Goal: Task Accomplishment & Management: Use online tool/utility

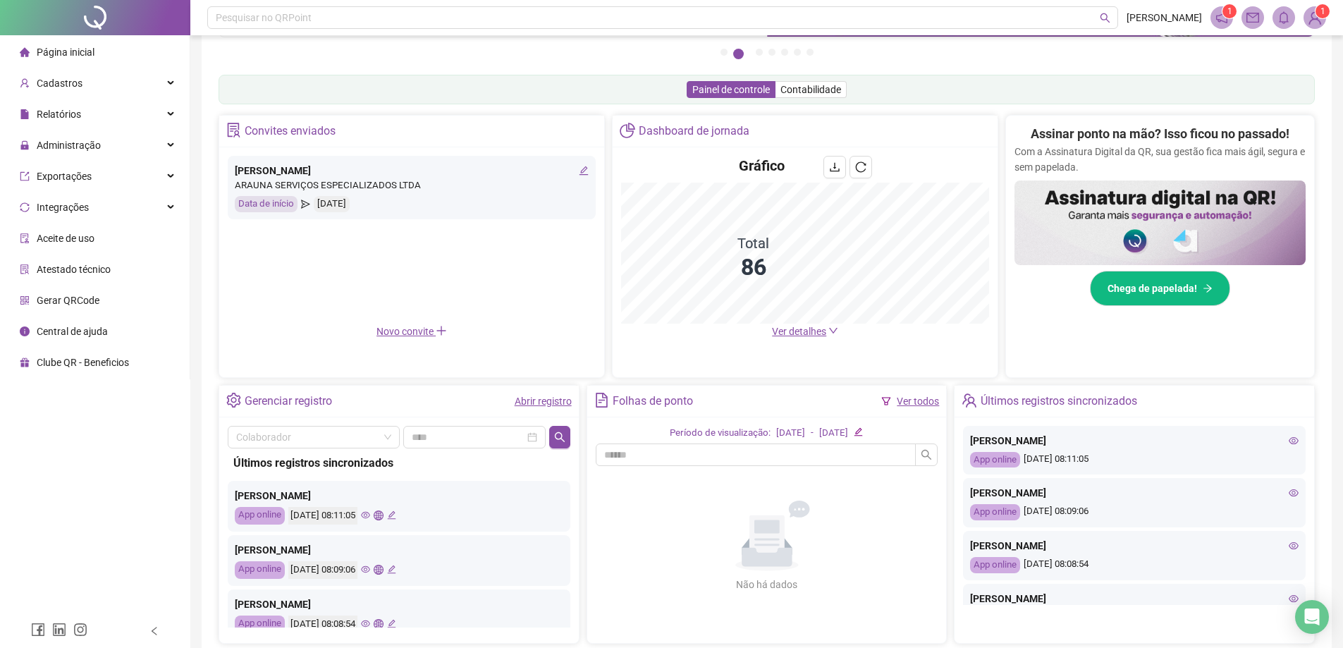
scroll to position [129, 0]
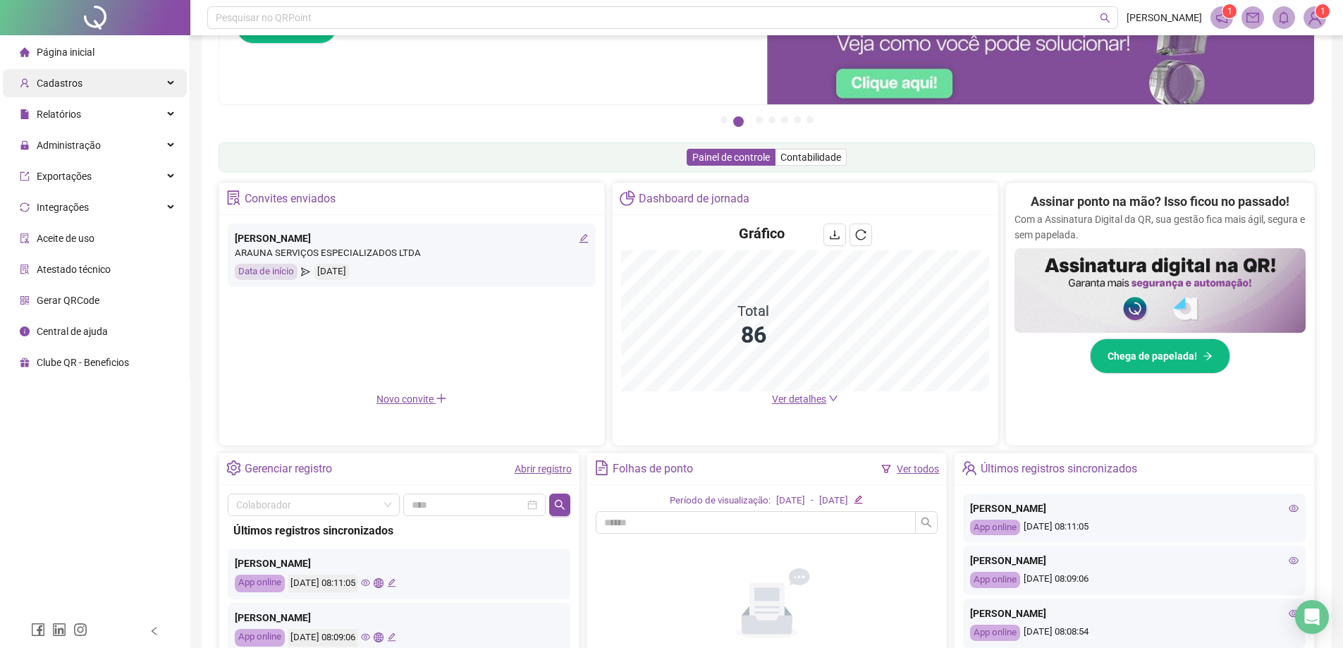
click at [110, 78] on div "Cadastros" at bounding box center [95, 83] width 184 height 28
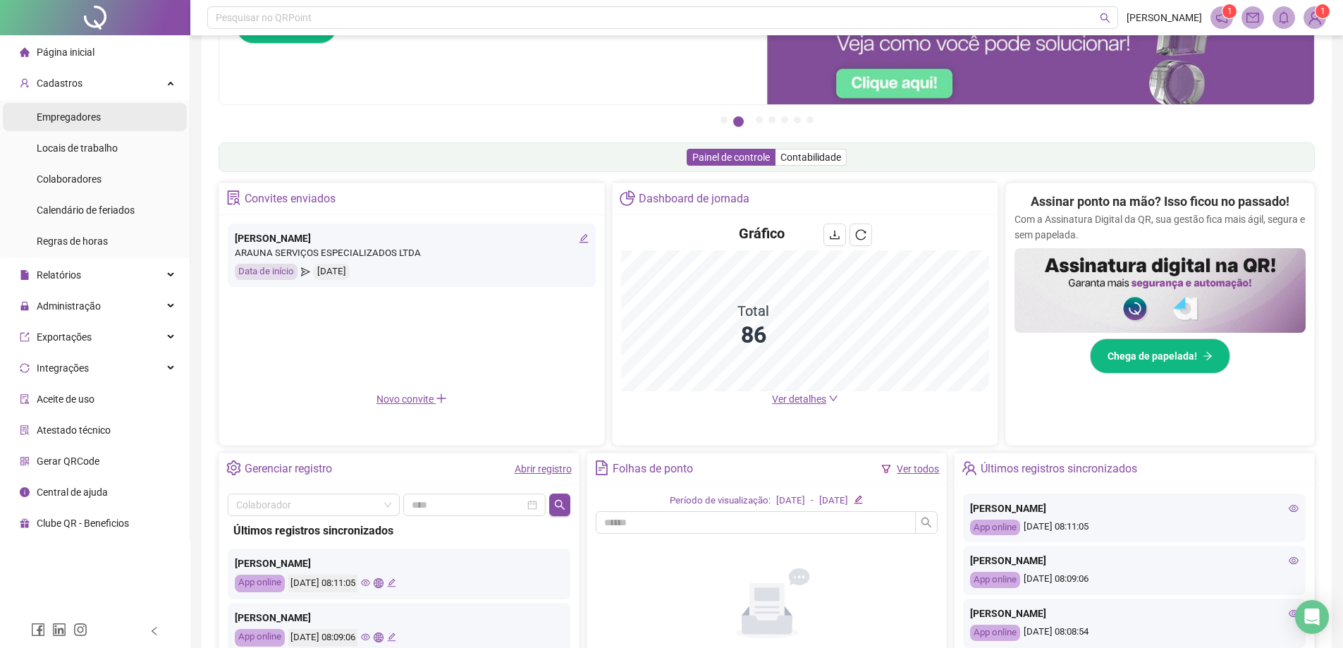
click at [112, 122] on li "Empregadores" at bounding box center [95, 117] width 184 height 28
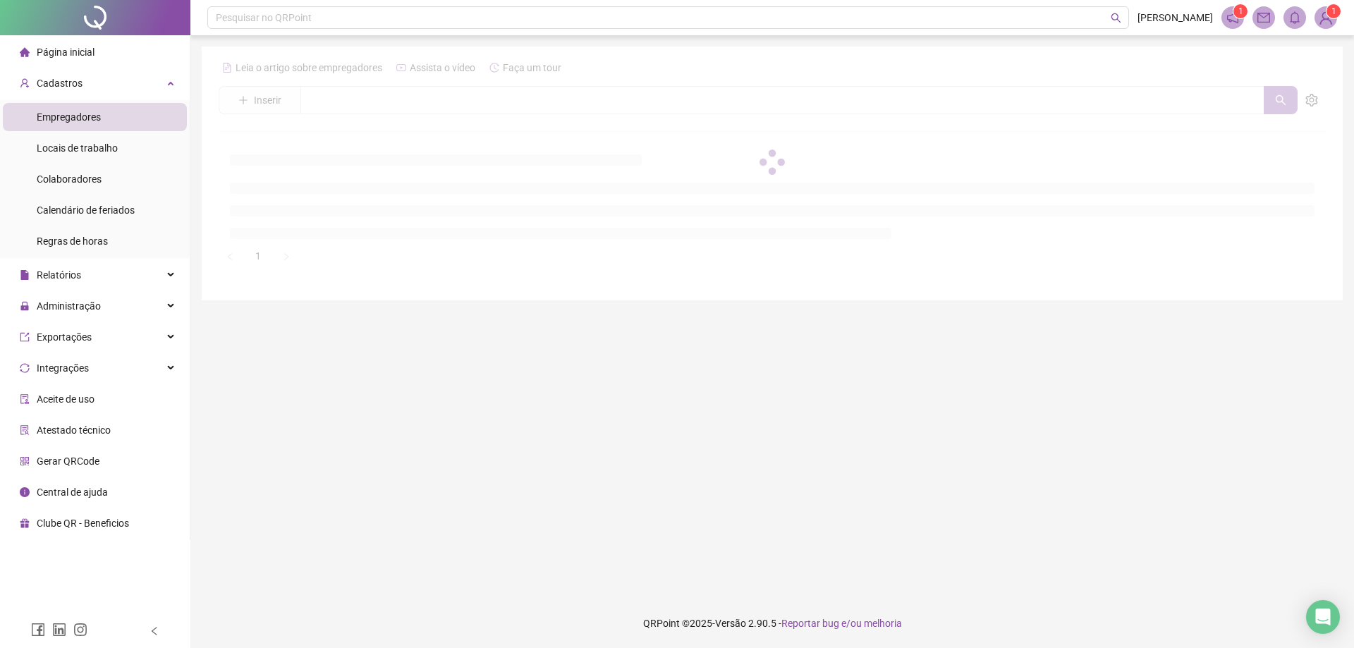
click at [120, 49] on li "Página inicial" at bounding box center [95, 52] width 184 height 28
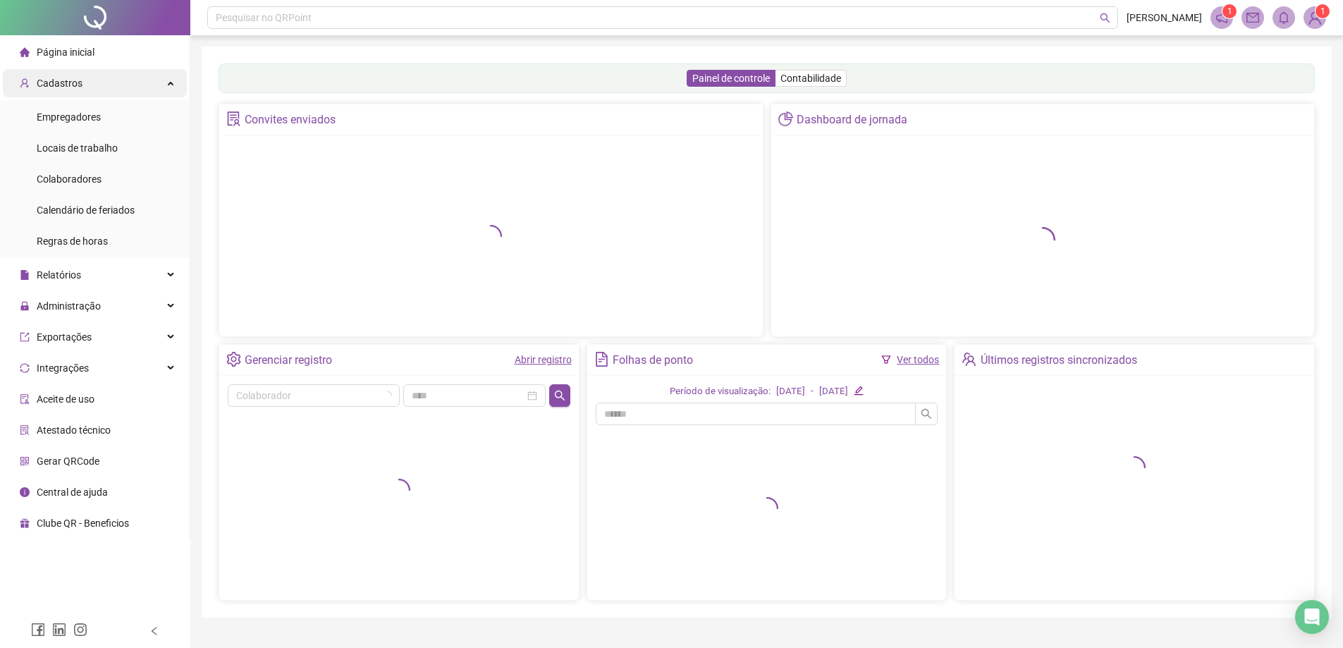
click at [182, 85] on div "Cadastros" at bounding box center [95, 83] width 184 height 28
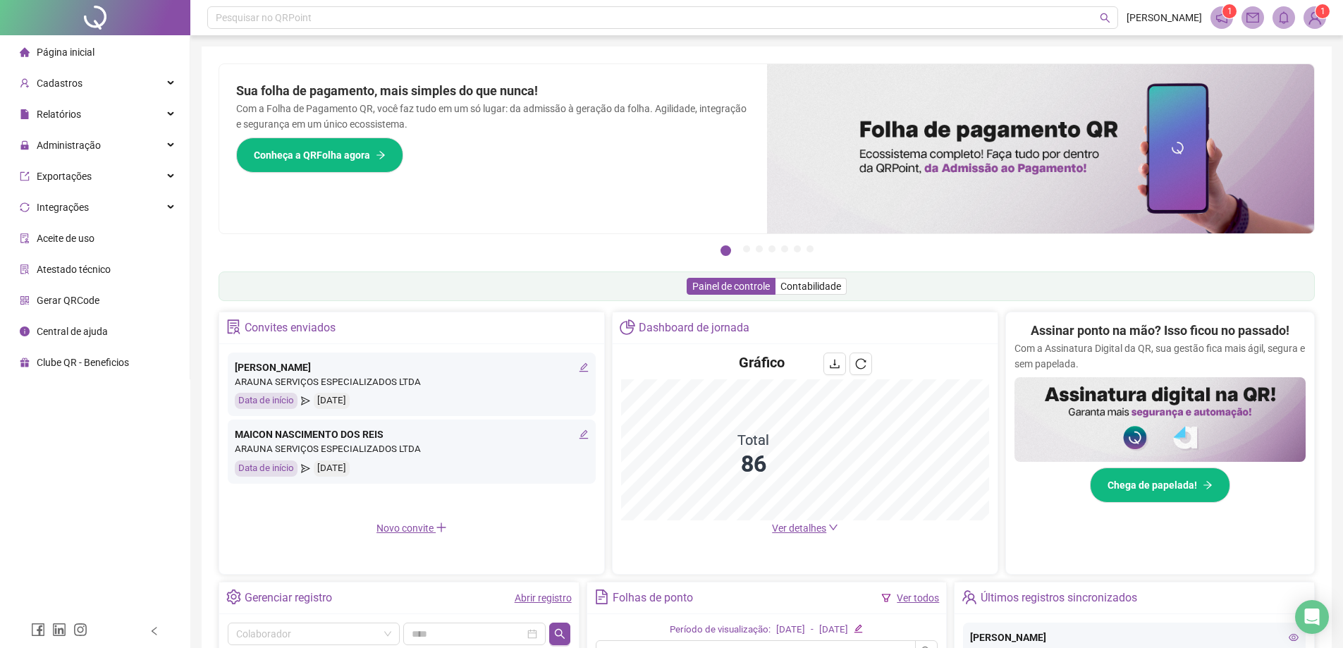
click at [612, 191] on div "Sua folha de pagamento, mais simples do que nunca! Com a Folha de Pagamento QR,…" at bounding box center [493, 148] width 548 height 169
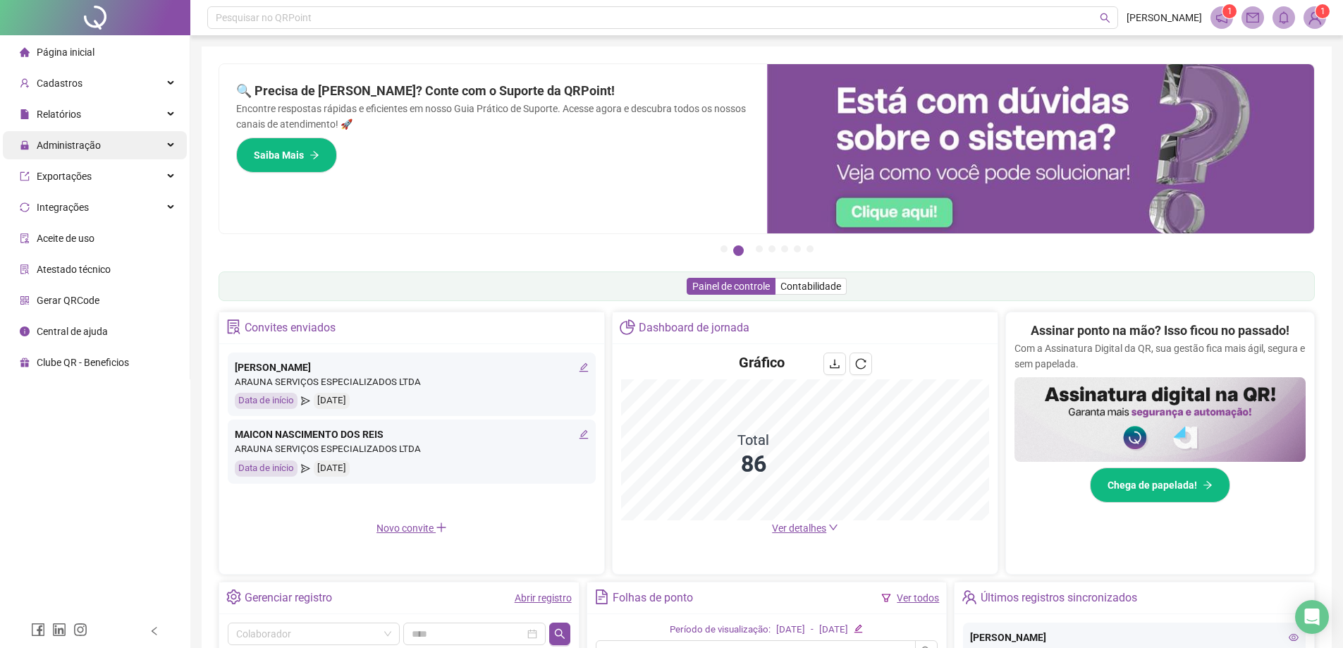
click at [116, 136] on div "Administração" at bounding box center [95, 145] width 184 height 28
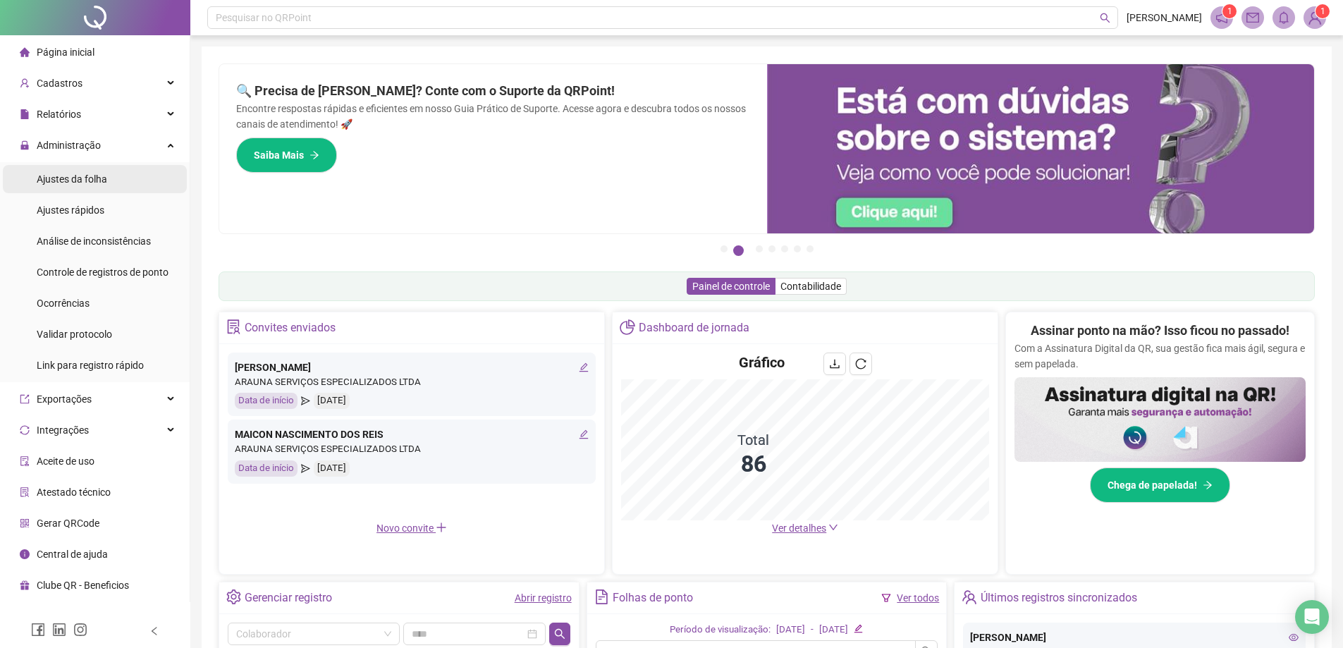
click at [137, 176] on li "Ajustes da folha" at bounding box center [95, 179] width 184 height 28
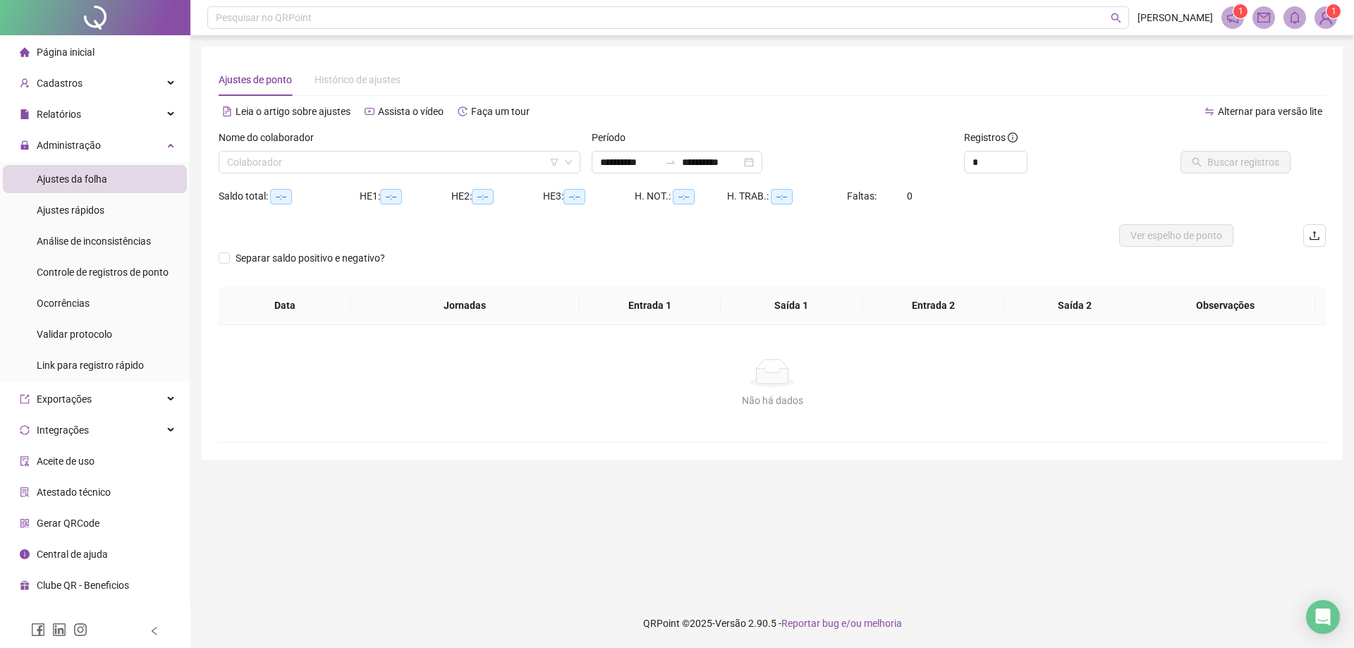
type input "**********"
click at [300, 157] on input "search" at bounding box center [393, 162] width 332 height 21
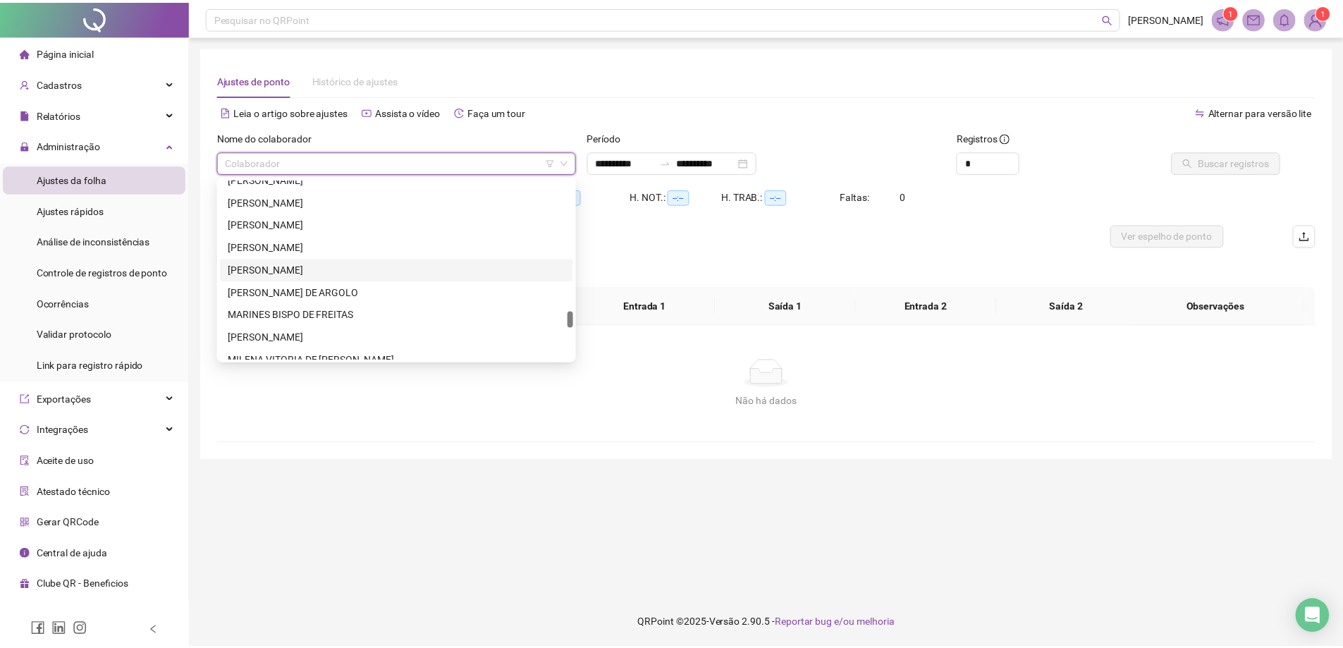
scroll to position [1340, 0]
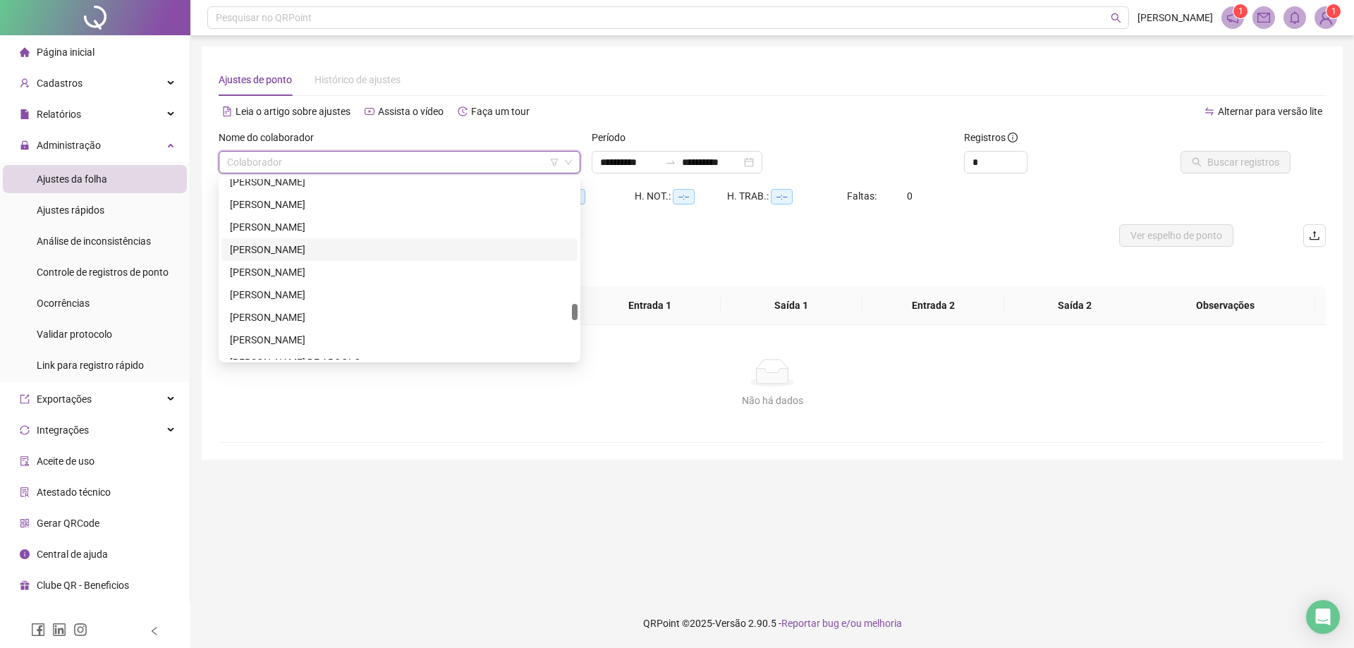
click at [416, 252] on div "[PERSON_NAME]" at bounding box center [399, 250] width 339 height 16
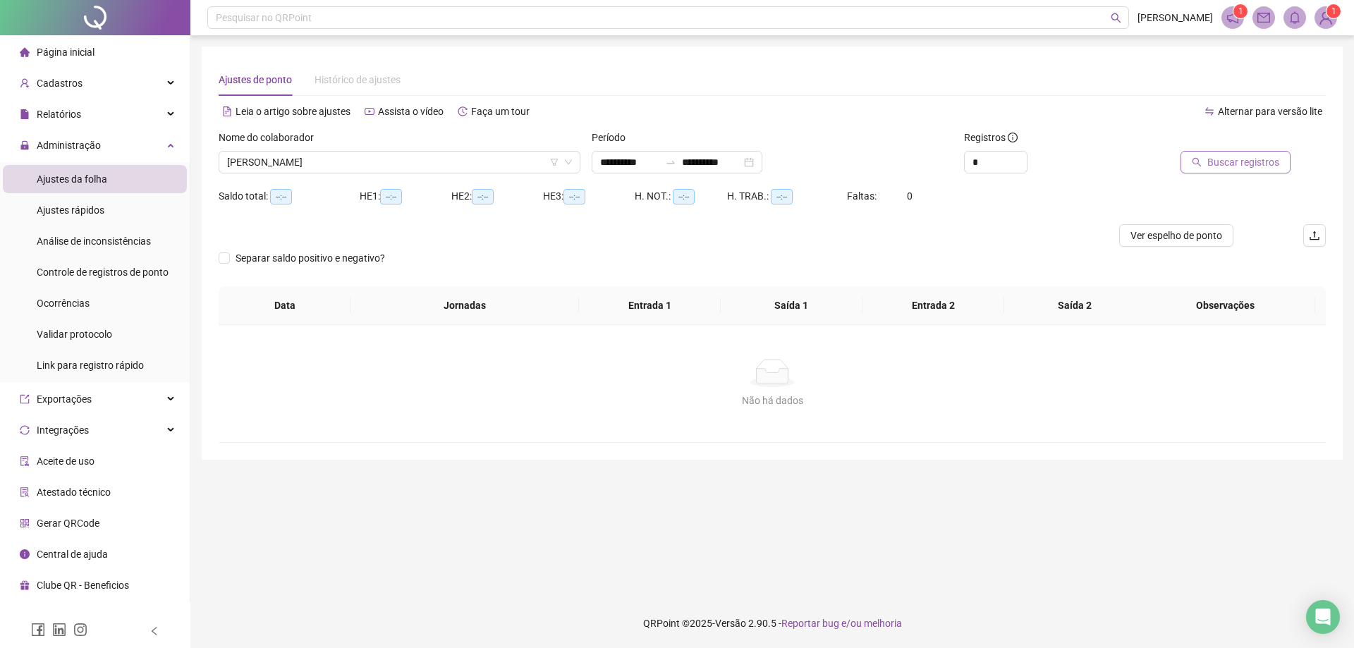
click at [1245, 154] on button "Buscar registros" at bounding box center [1235, 162] width 110 height 23
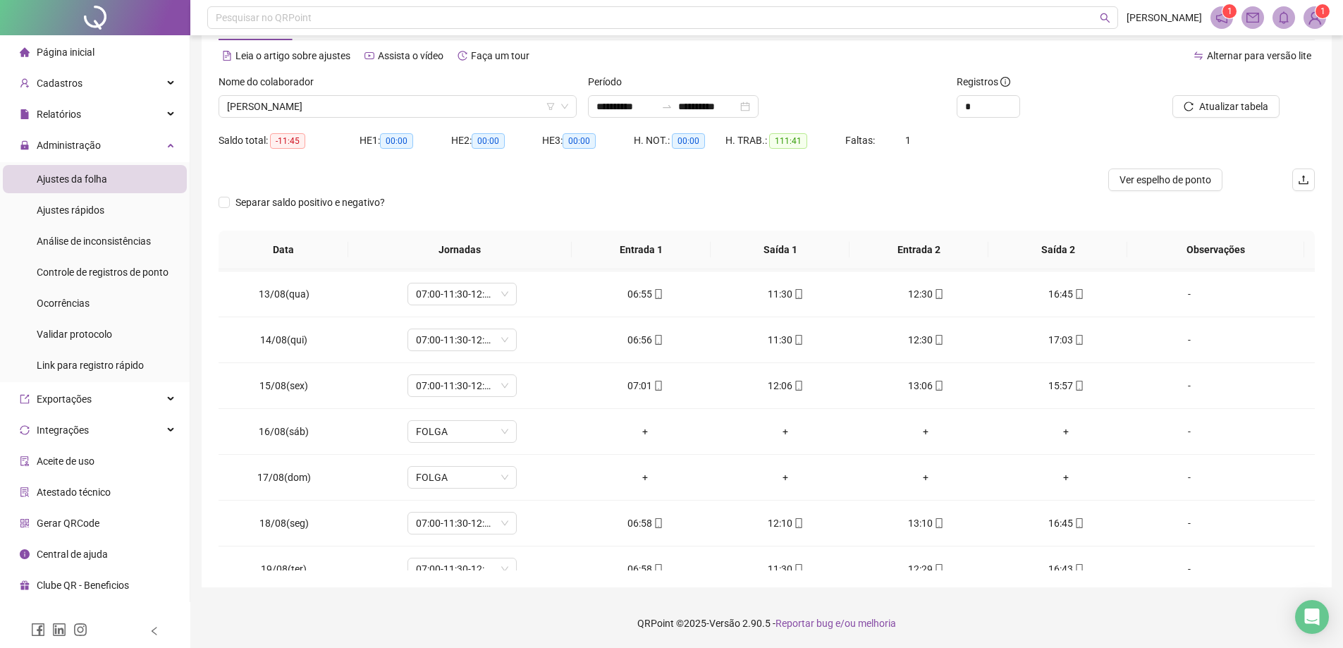
scroll to position [616, 0]
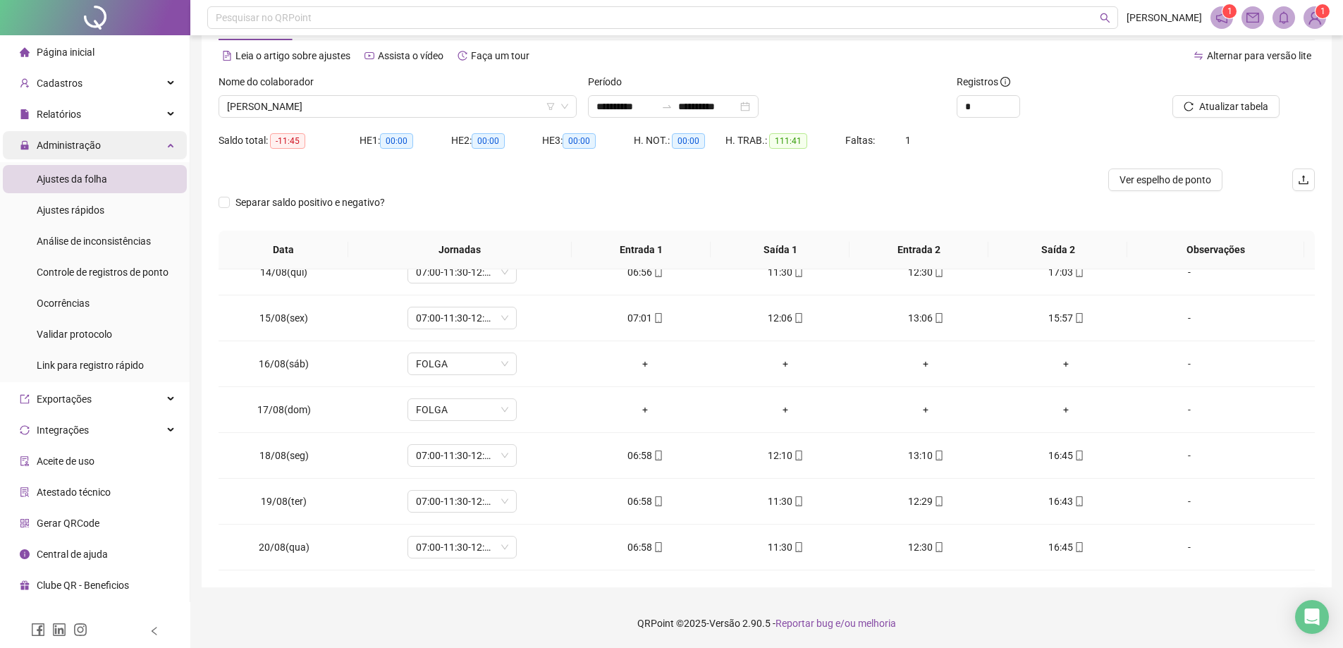
click at [147, 151] on div "Administração" at bounding box center [95, 145] width 184 height 28
